Goal: Navigation & Orientation: Find specific page/section

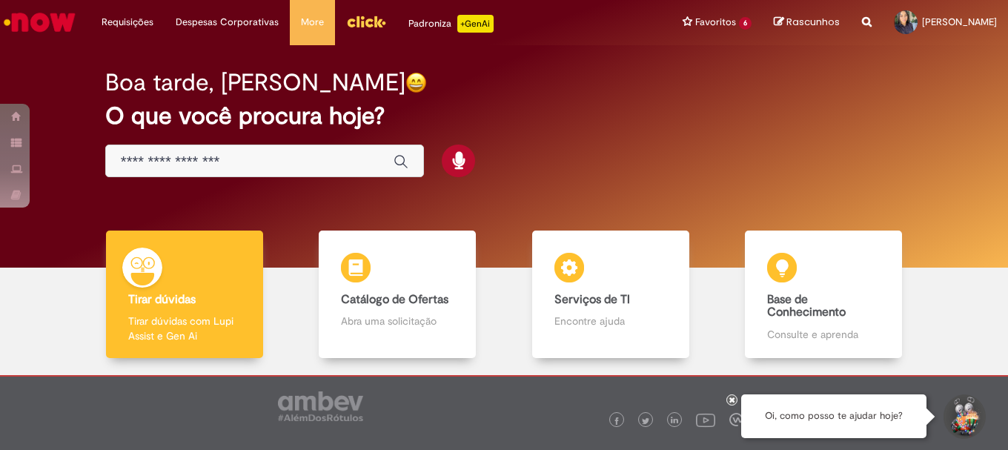
click at [44, 19] on img "Ir para a Homepage" at bounding box center [39, 22] width 76 height 30
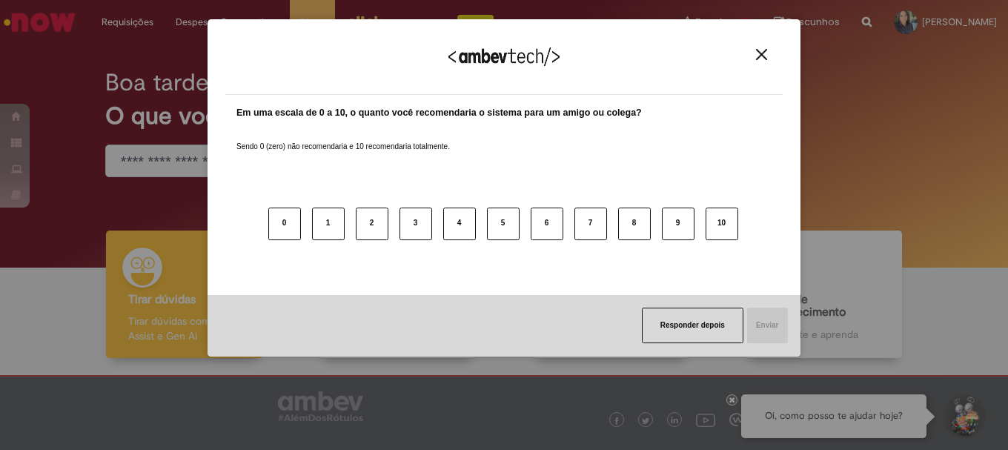
click at [767, 53] on img "Close" at bounding box center [761, 54] width 11 height 11
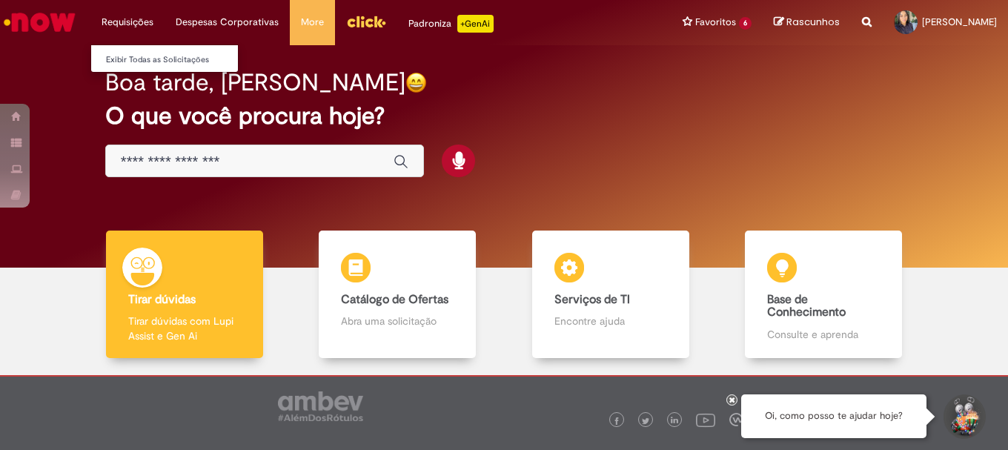
click at [135, 19] on li "Requisições Exibir Todas as Solicitações" at bounding box center [127, 22] width 74 height 44
click at [145, 55] on link "Exibir Todas as Solicitações" at bounding box center [172, 60] width 163 height 16
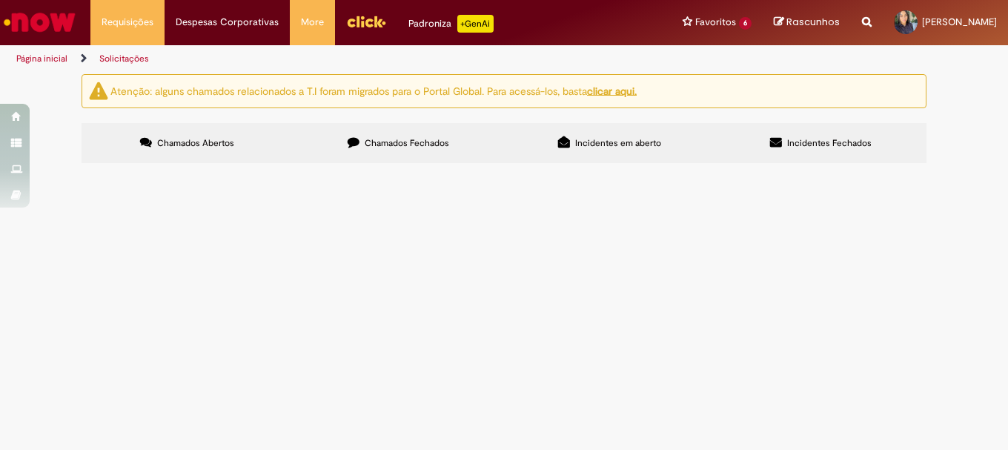
click at [432, 144] on span "Chamados Fechados" at bounding box center [407, 143] width 85 height 12
click at [57, 12] on img "Ir para a Homepage" at bounding box center [39, 22] width 76 height 30
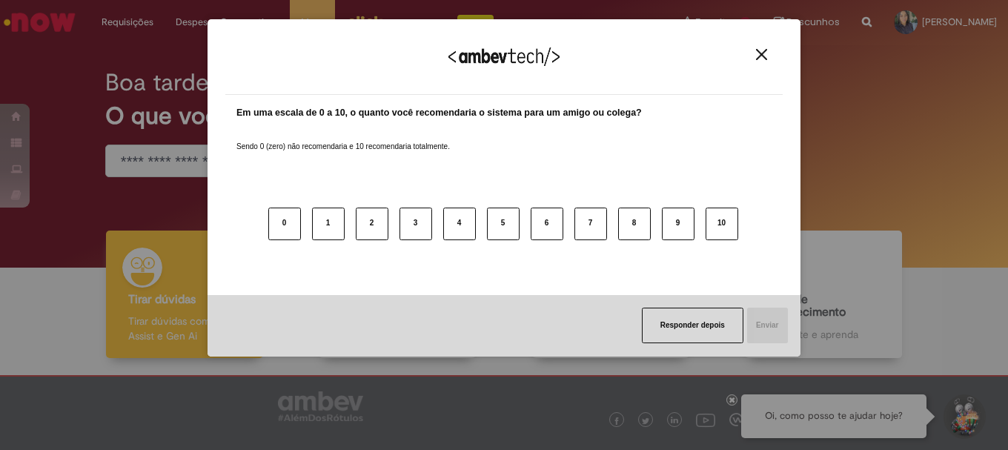
click at [758, 61] on button "Close" at bounding box center [762, 54] width 20 height 13
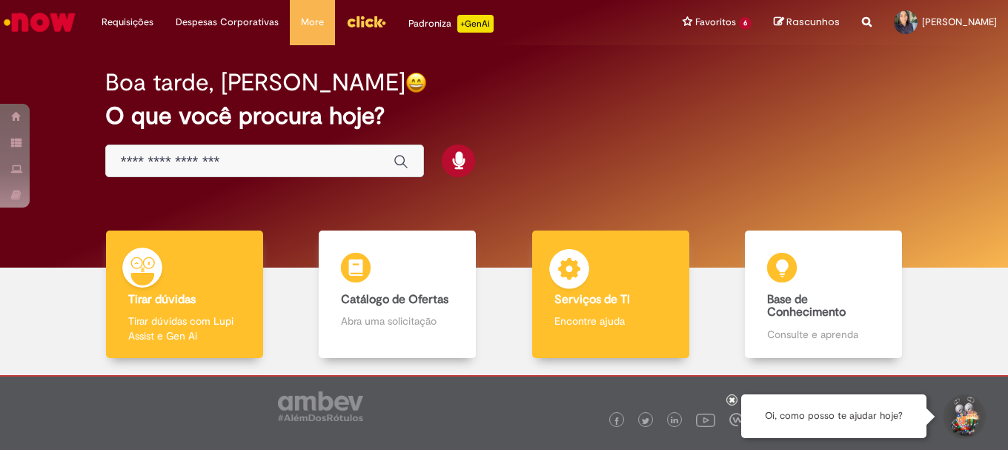
click at [633, 316] on p "Encontre ajuda" at bounding box center [611, 321] width 113 height 15
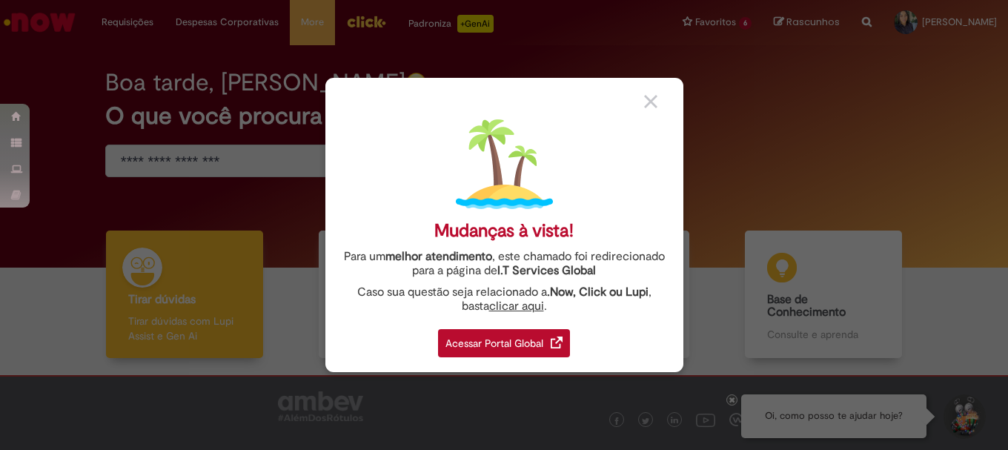
click at [555, 334] on div "Acessar Portal Global" at bounding box center [504, 343] width 132 height 28
